Goal: Find specific page/section: Find specific page/section

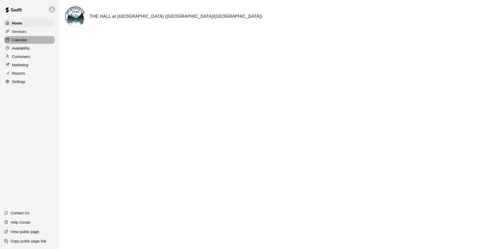
click at [16, 41] on p "Calendar" at bounding box center [19, 39] width 15 height 5
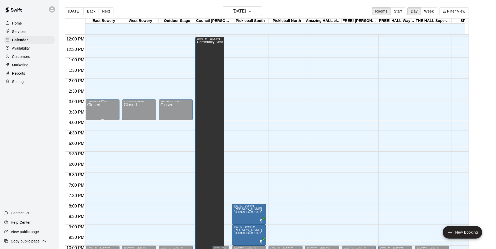
scroll to position [181, 0]
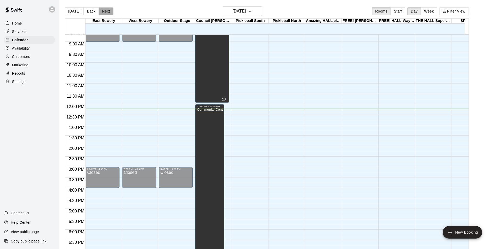
click at [105, 12] on button "Next" at bounding box center [106, 11] width 15 height 8
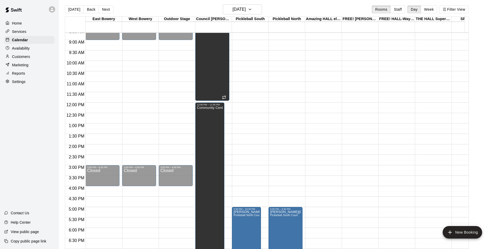
scroll to position [0, 0]
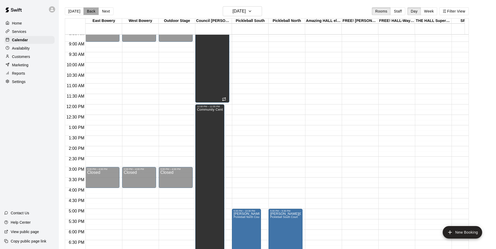
click at [93, 11] on button "Back" at bounding box center [90, 11] width 15 height 8
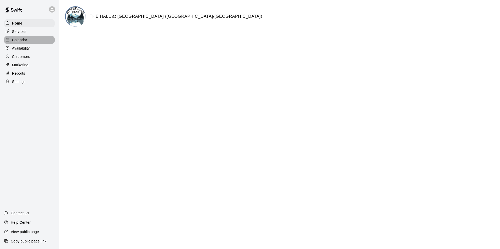
click at [16, 42] on p "Calendar" at bounding box center [19, 39] width 15 height 5
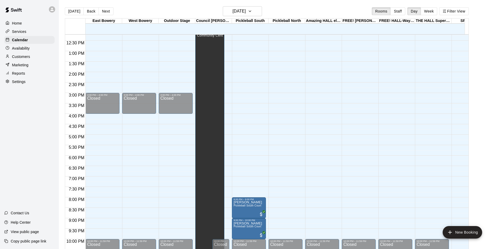
scroll to position [8, 0]
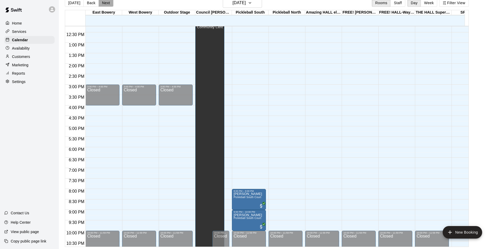
click at [107, 2] on button "Next" at bounding box center [106, 3] width 15 height 8
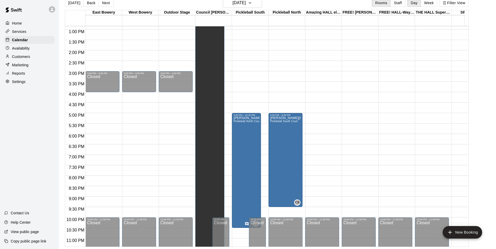
scroll to position [260, 0]
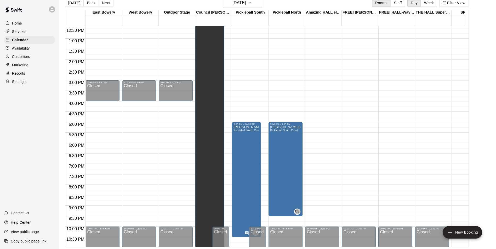
click at [21, 48] on p "Availability" at bounding box center [21, 48] width 18 height 5
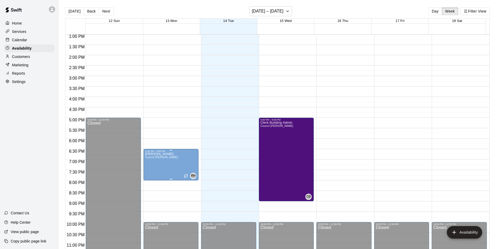
scroll to position [282, 0]
